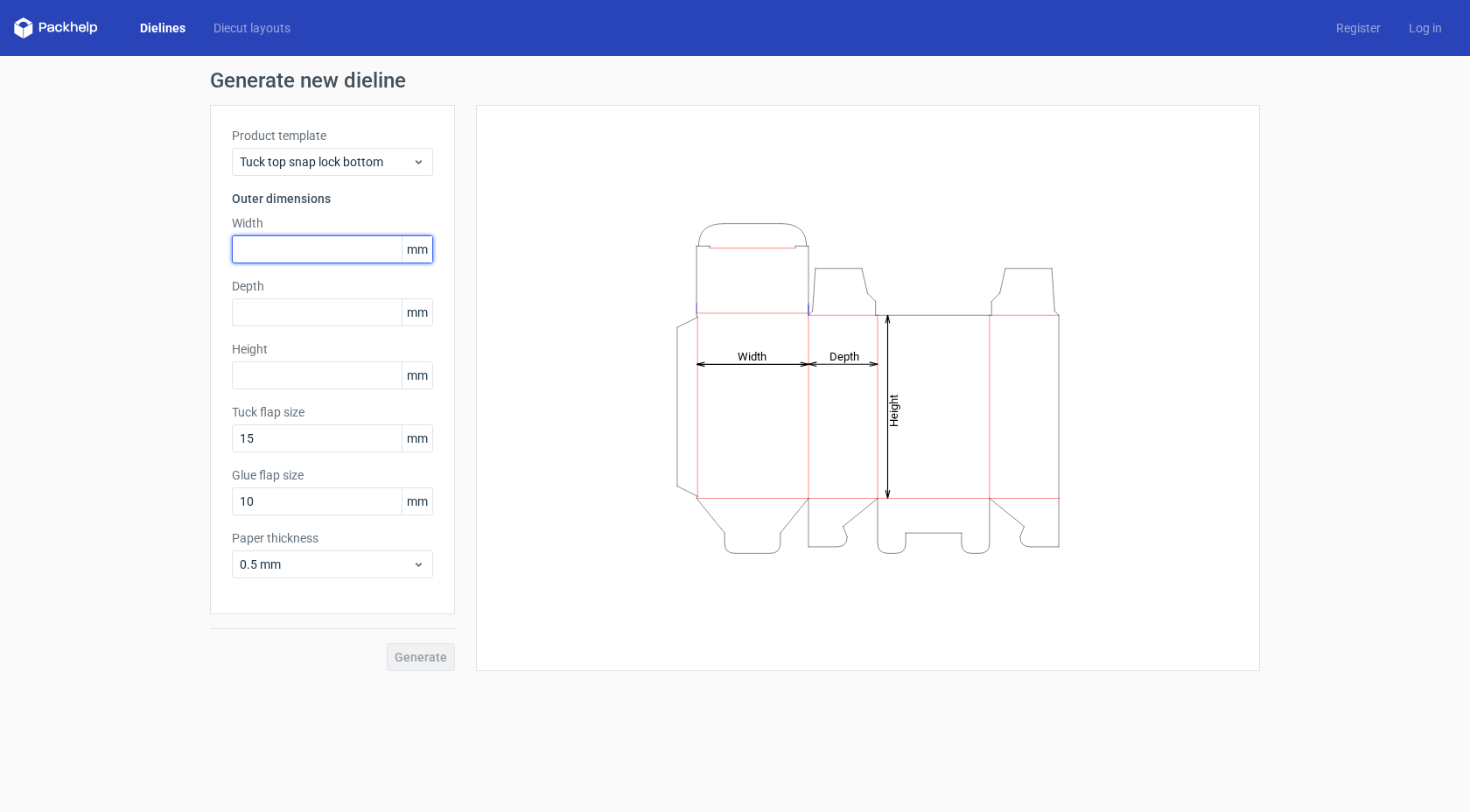
click at [312, 253] on input "text" at bounding box center [333, 250] width 201 height 28
type input "55"
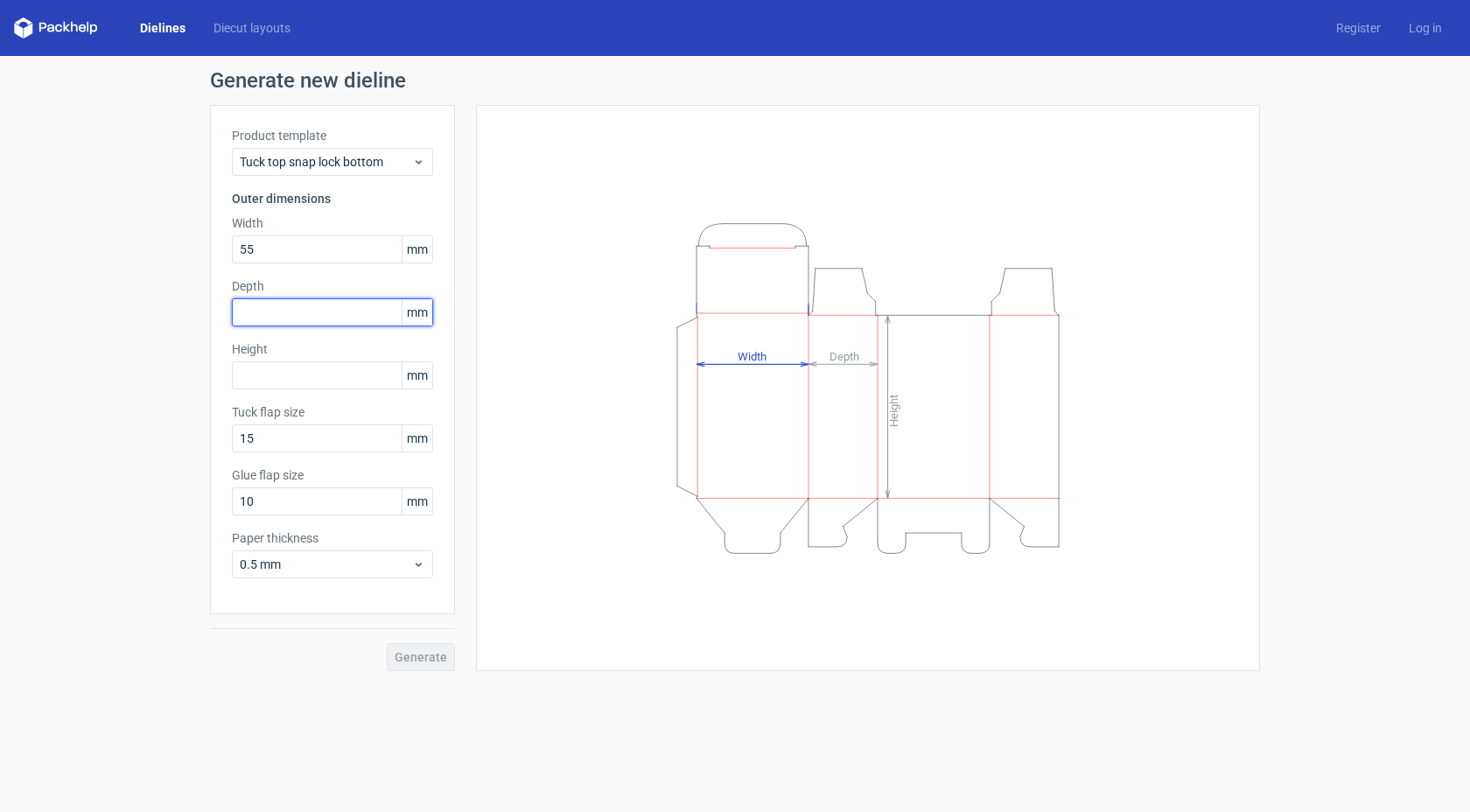
click at [309, 319] on input "text" at bounding box center [333, 313] width 201 height 28
type input "30"
click at [276, 376] on input "text" at bounding box center [333, 376] width 201 height 28
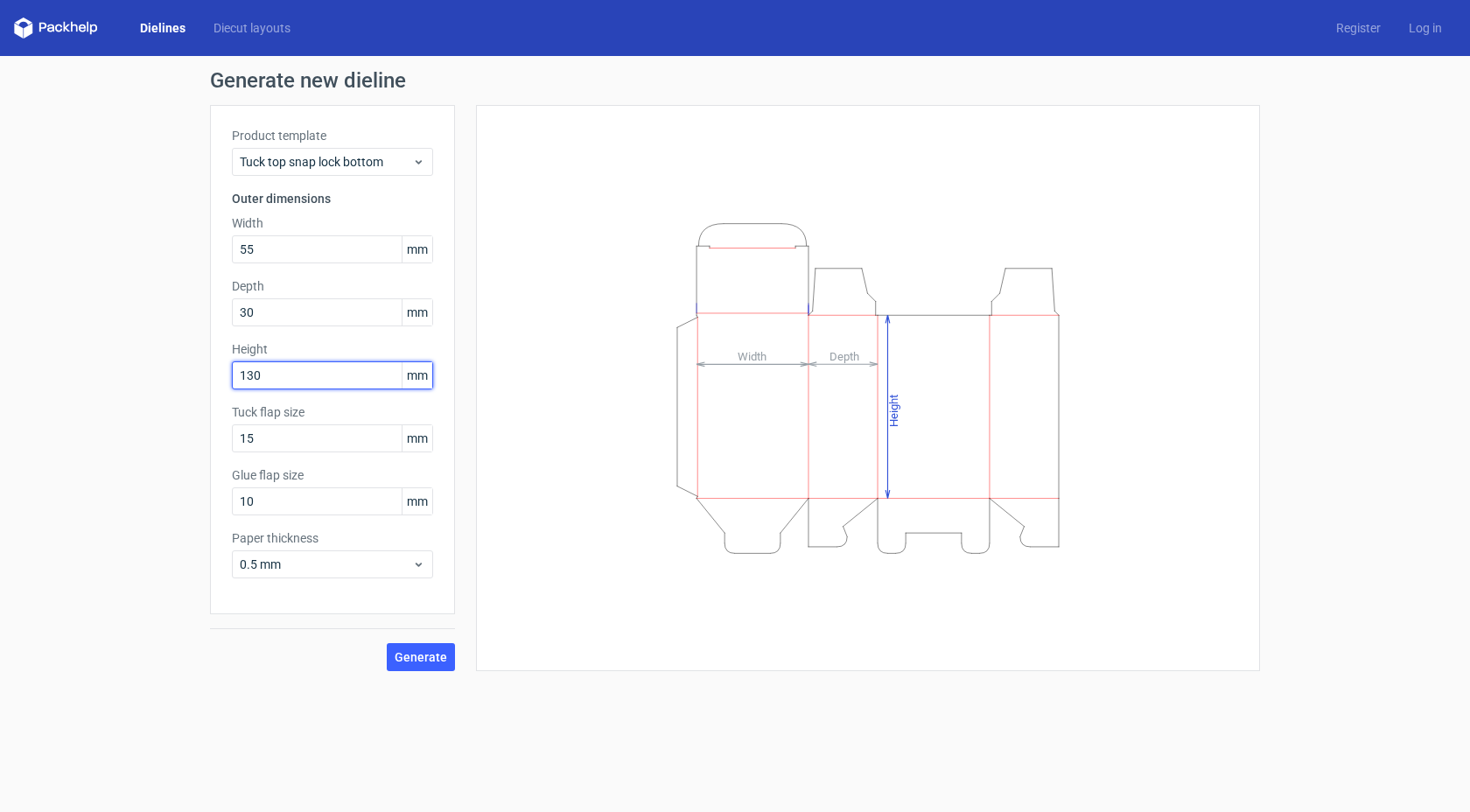
type input "130"
click at [471, 466] on div "Height Depth Width" at bounding box center [857, 388] width 805 height 567
click at [365, 438] on input "15" at bounding box center [333, 439] width 201 height 28
click at [344, 566] on span "0.5 mm" at bounding box center [325, 564] width 172 height 18
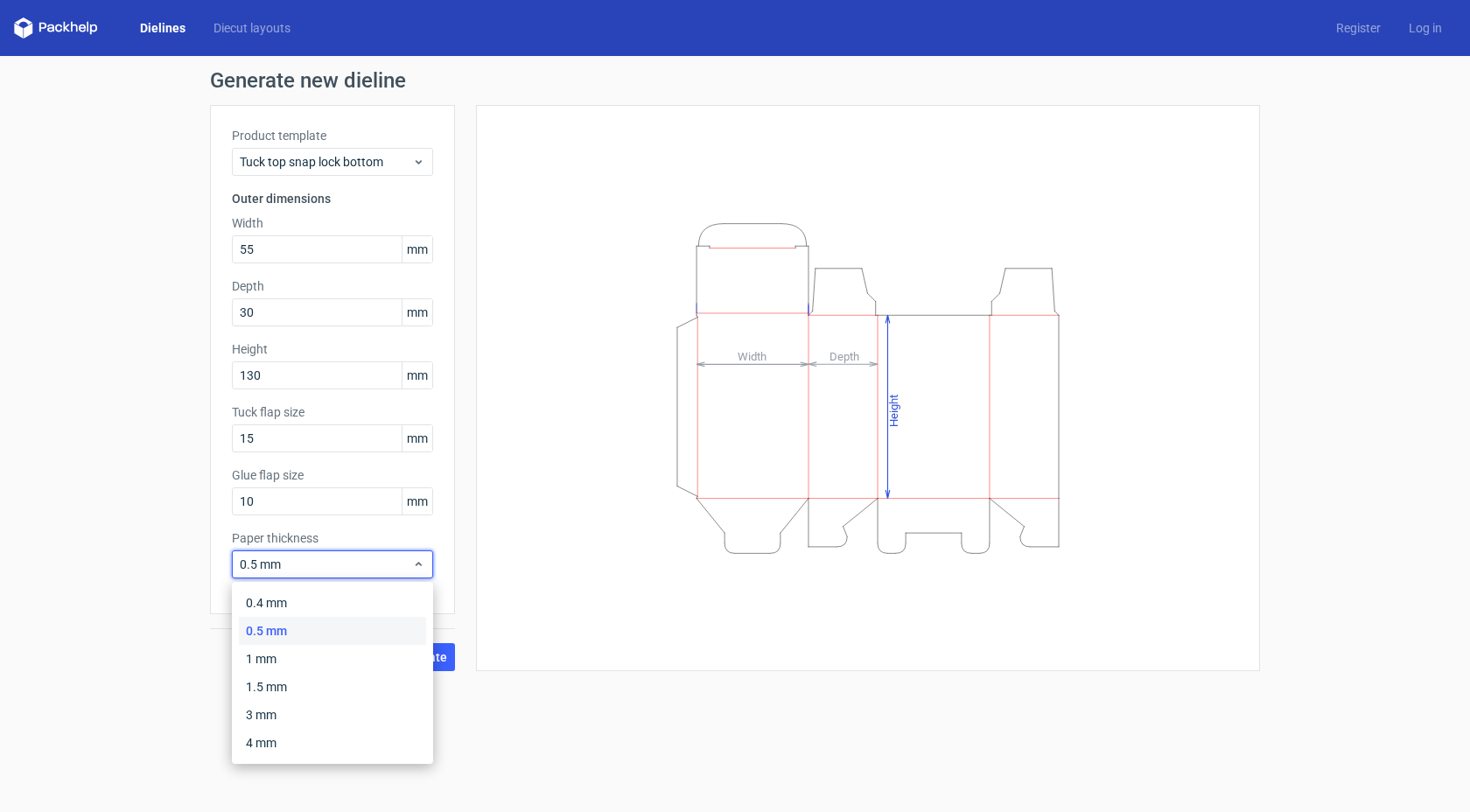
click at [488, 545] on div "Height Depth Width" at bounding box center [868, 388] width 784 height 567
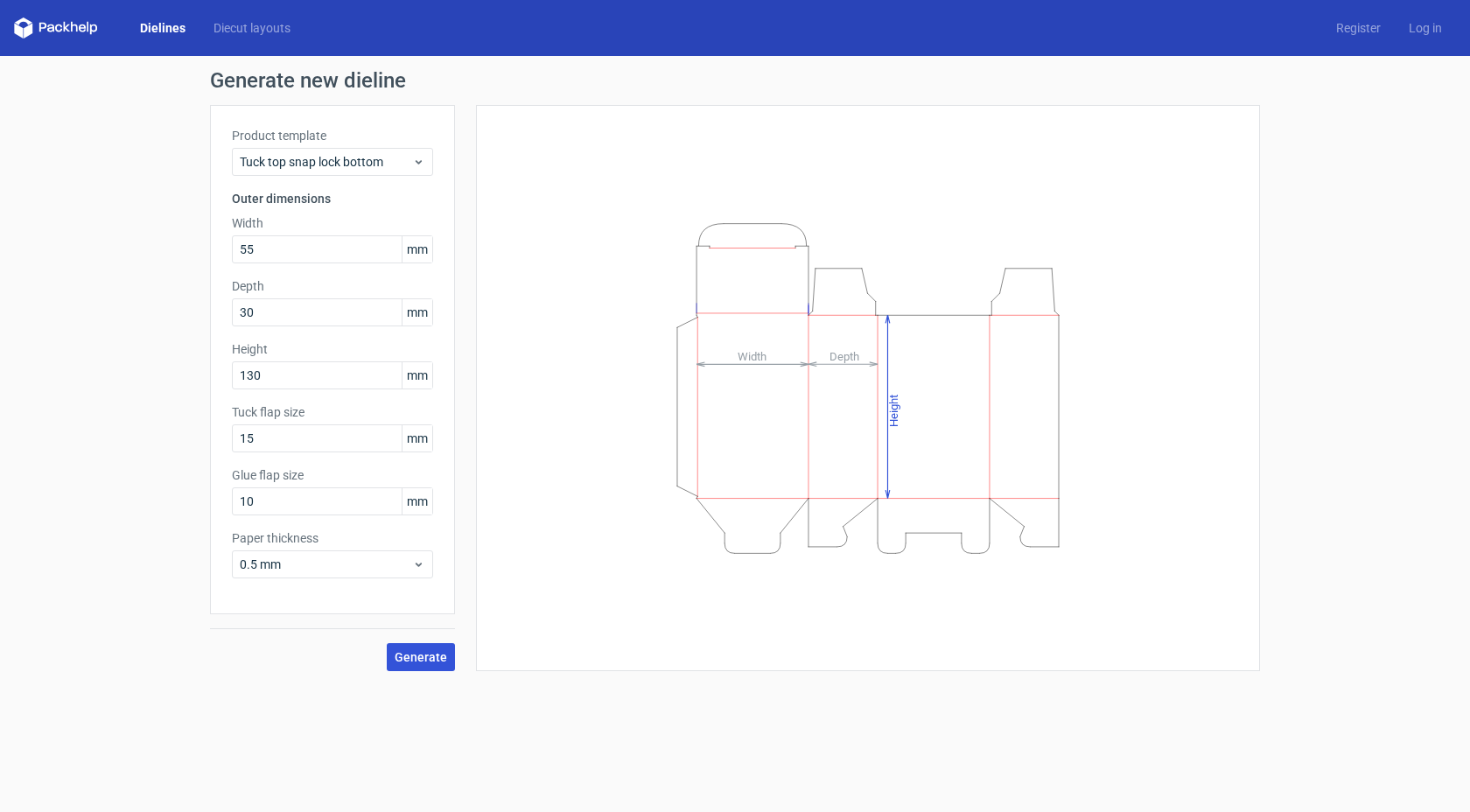
click at [438, 654] on span "Generate" at bounding box center [421, 657] width 53 height 12
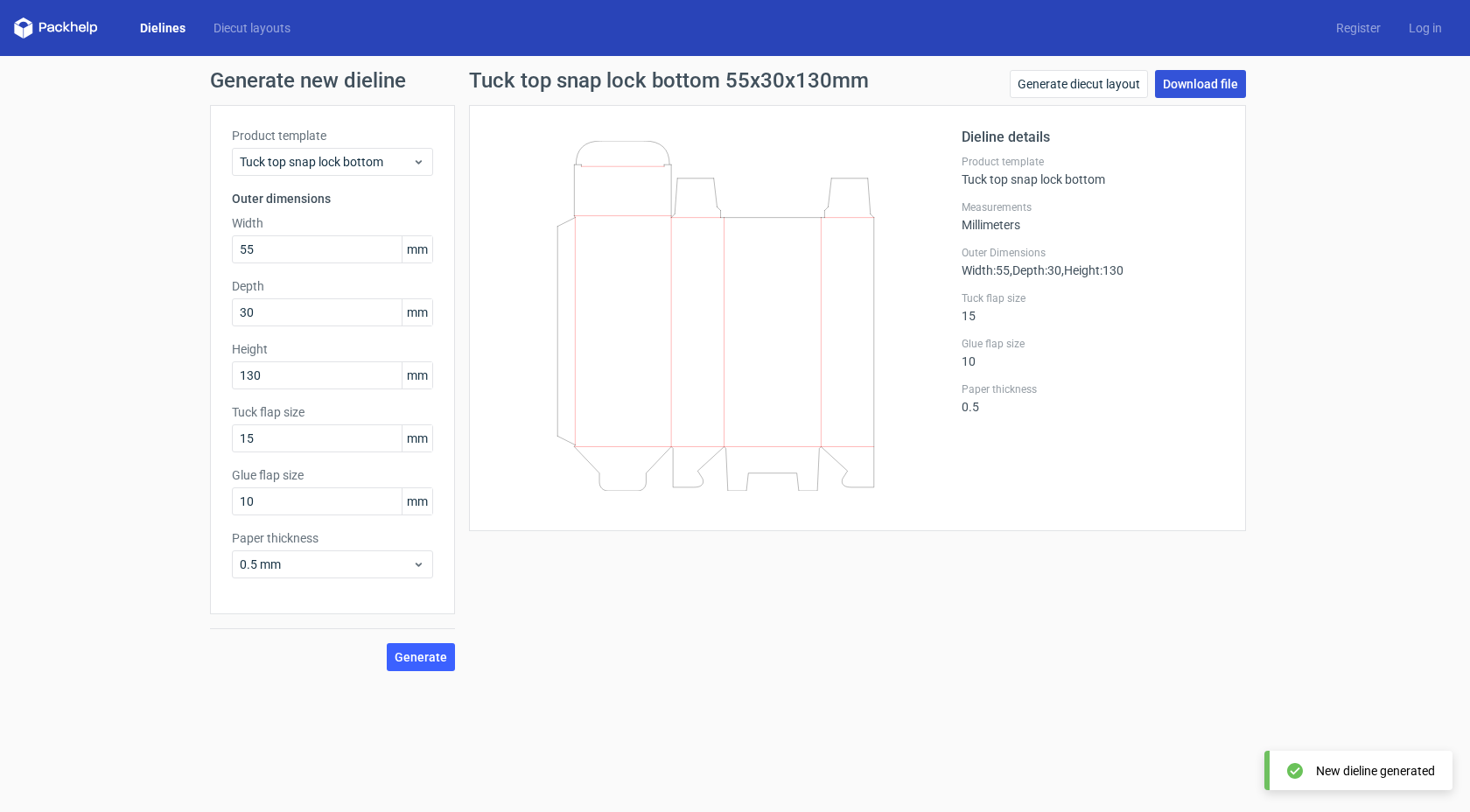
click at [1196, 88] on link "Download file" at bounding box center [1200, 84] width 91 height 28
click at [1118, 104] on div "Generate diecut layout Download file" at bounding box center [1128, 86] width 236 height 35
click at [1099, 96] on link "Generate diecut layout" at bounding box center [1079, 84] width 138 height 28
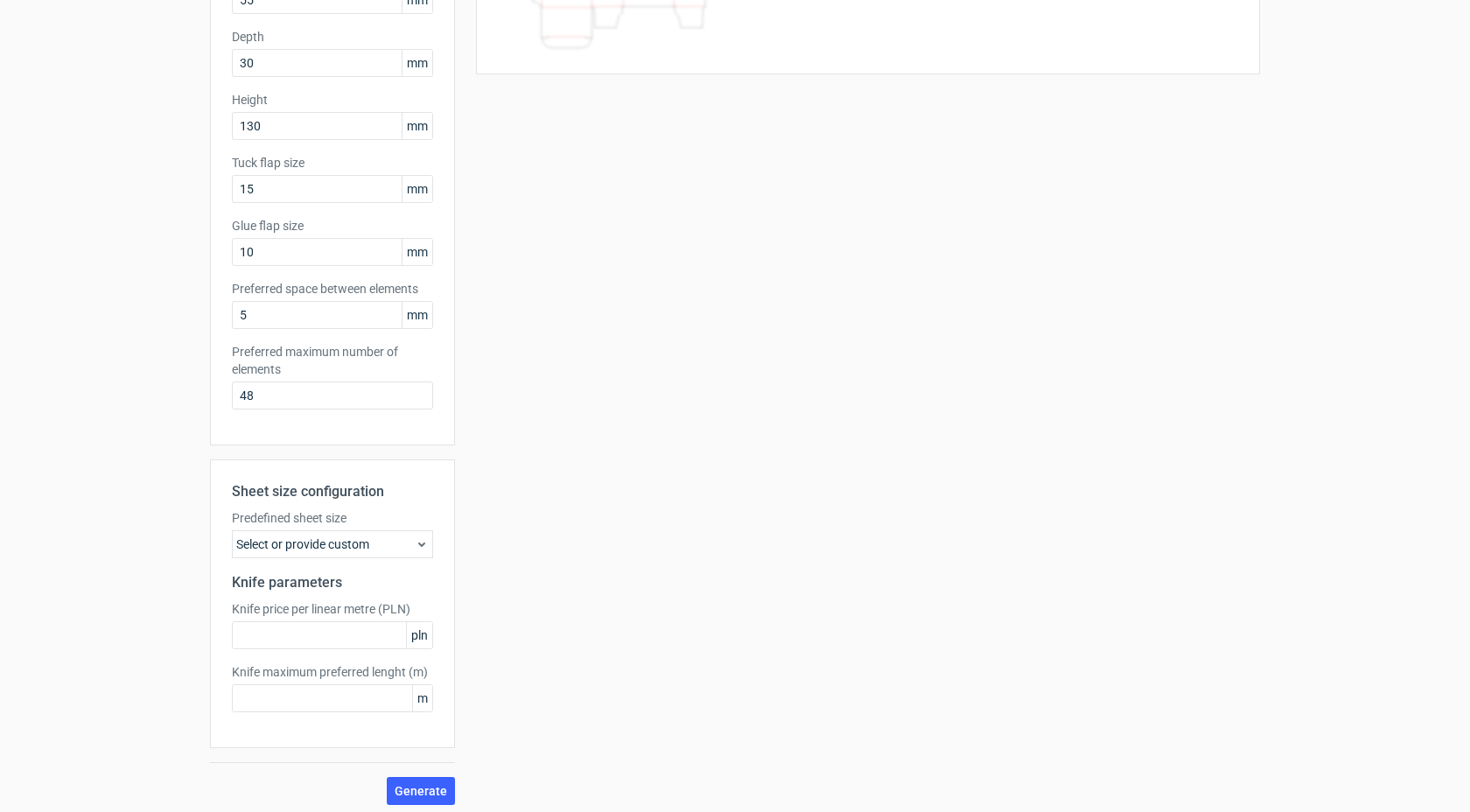
scroll to position [257, 0]
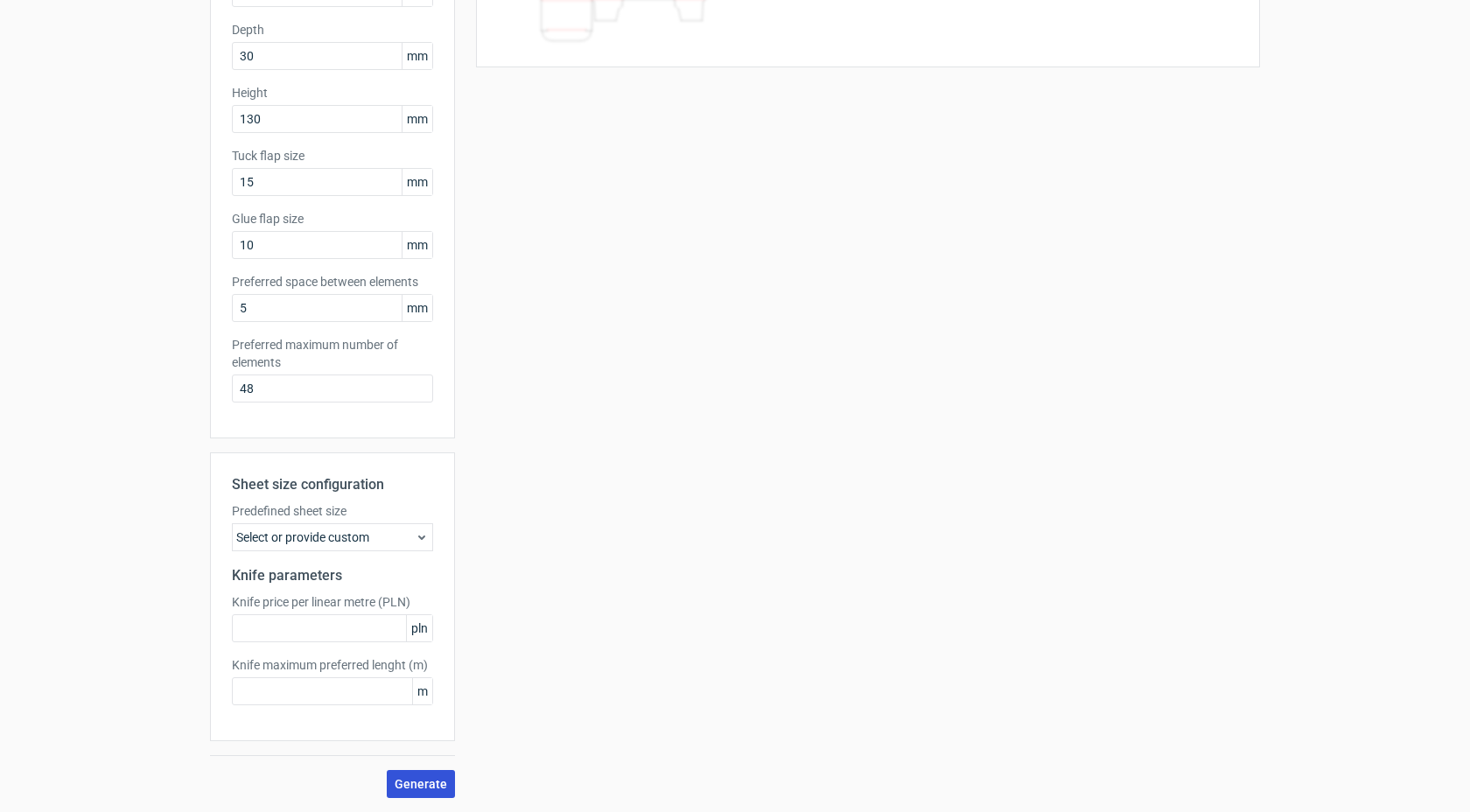
click at [405, 774] on button "Generate" at bounding box center [421, 784] width 69 height 28
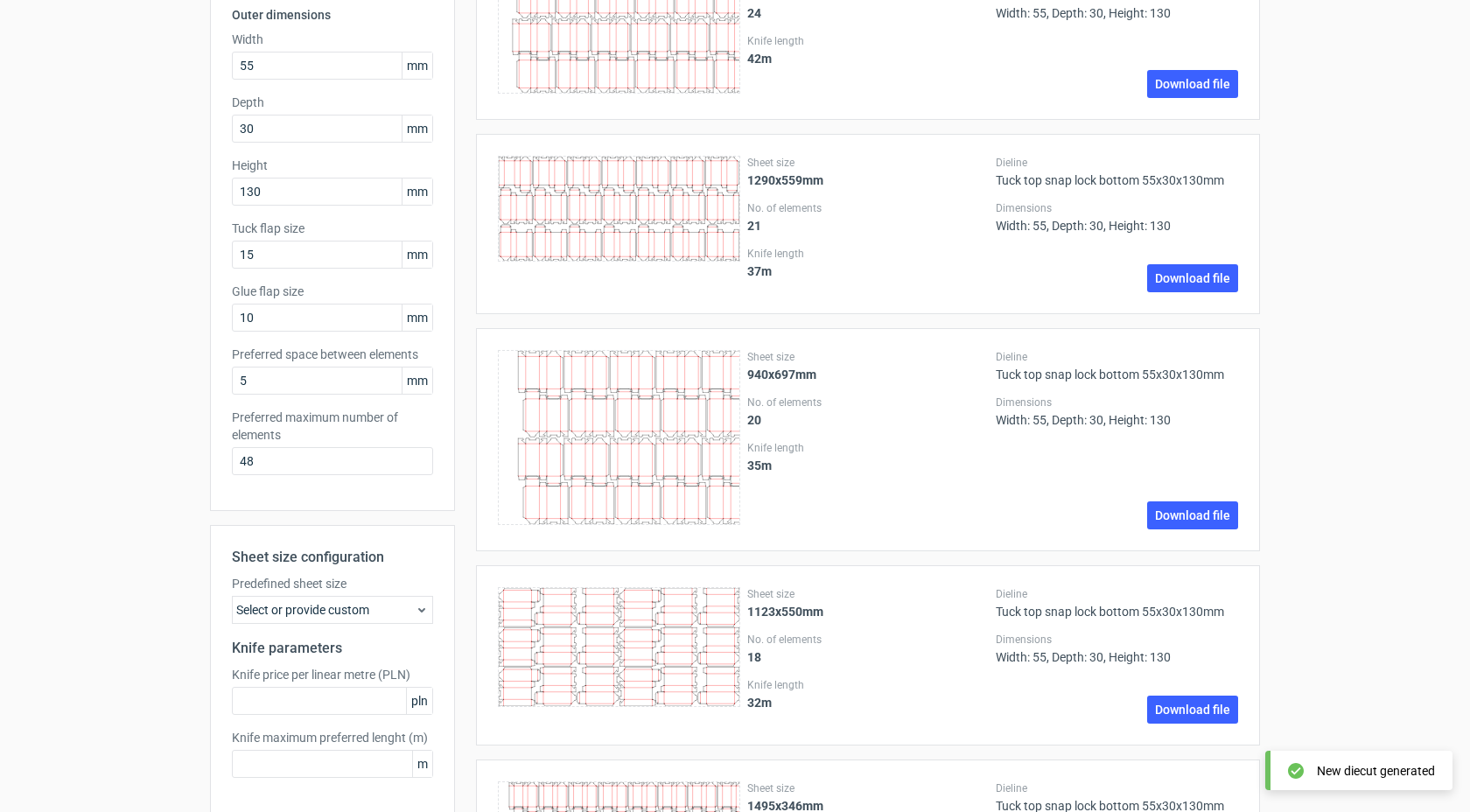
scroll to position [0, 0]
